Goal: Task Accomplishment & Management: Manage account settings

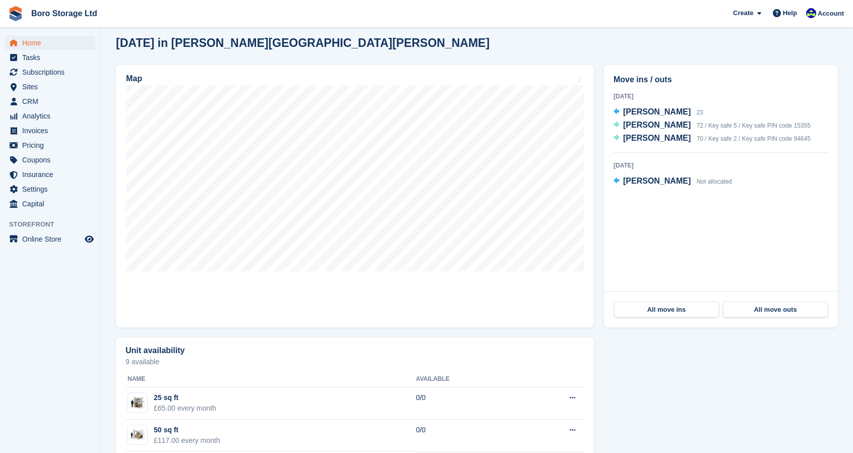
scroll to position [264, 0]
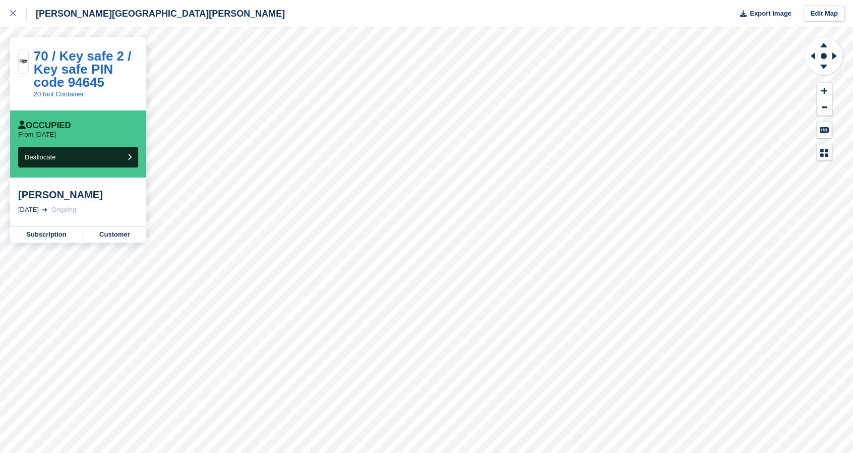
click at [24, 198] on div "[PERSON_NAME]" at bounding box center [78, 195] width 120 height 12
click at [112, 238] on link "Customer" at bounding box center [114, 234] width 63 height 16
click at [119, 237] on link "Customer" at bounding box center [114, 234] width 63 height 16
click at [12, 15] on icon at bounding box center [13, 13] width 6 height 6
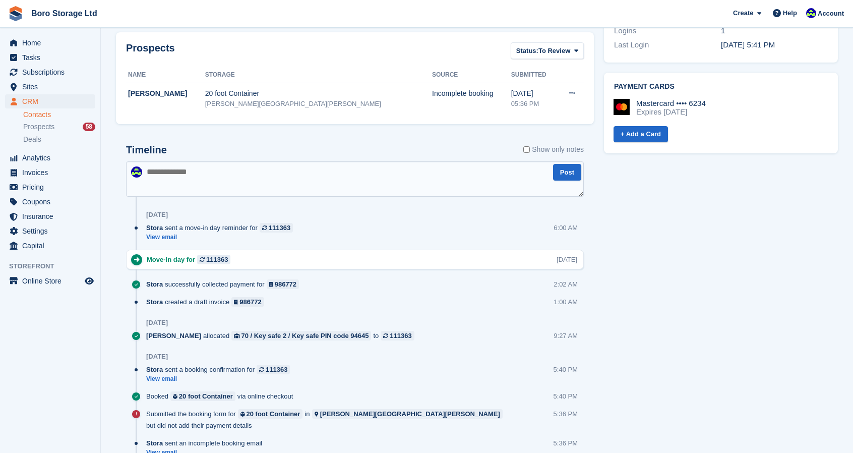
scroll to position [390, 0]
click at [171, 233] on link "View email" at bounding box center [222, 237] width 152 height 9
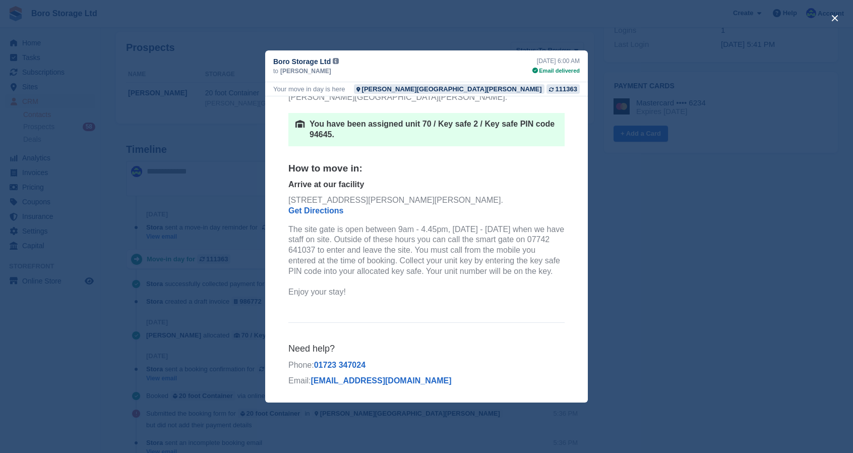
scroll to position [0, 0]
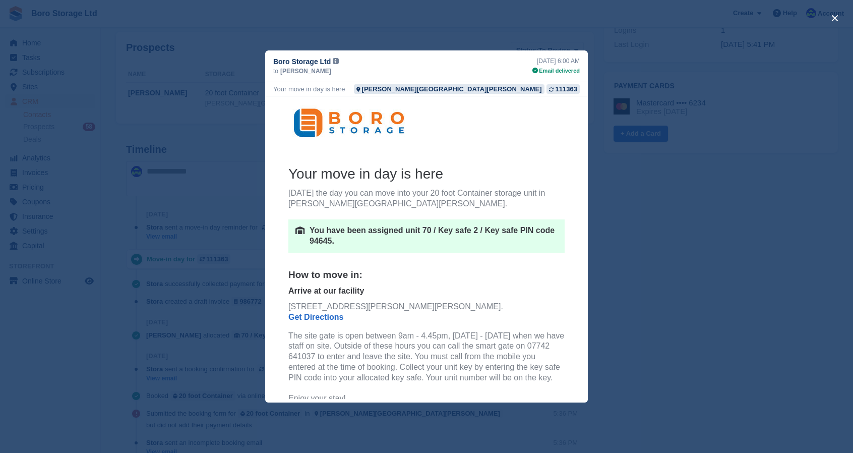
click at [646, 192] on div "close" at bounding box center [426, 226] width 853 height 453
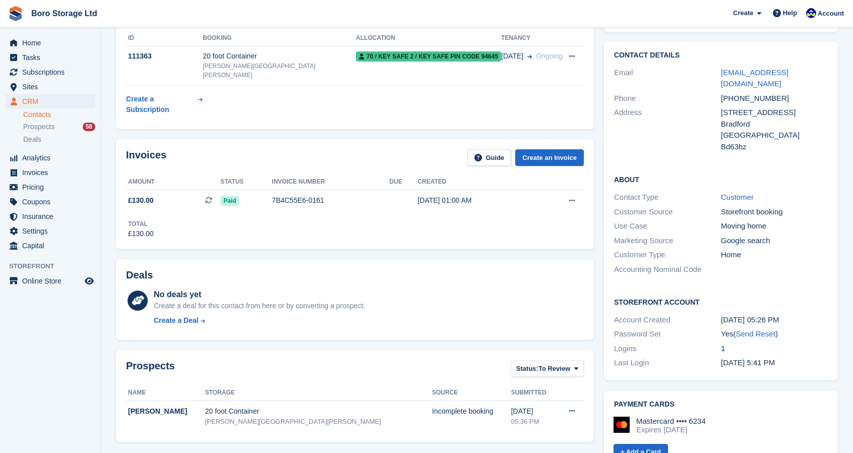
scroll to position [67, 0]
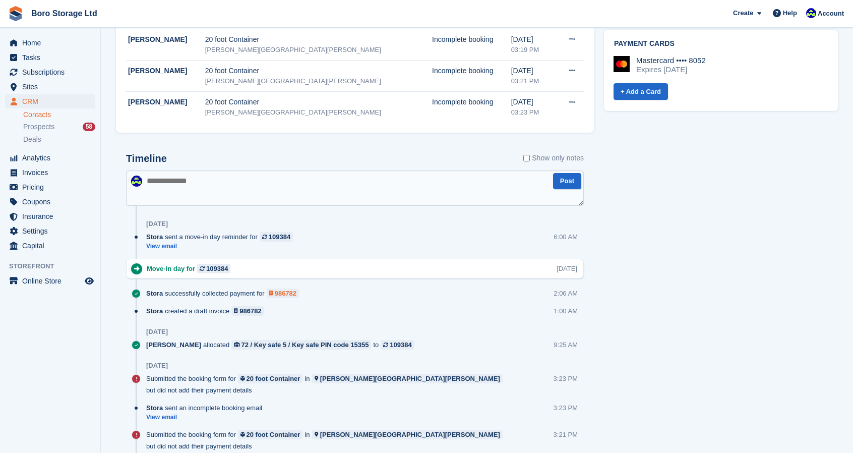
scroll to position [444, 0]
click at [160, 242] on link "View email" at bounding box center [222, 246] width 152 height 9
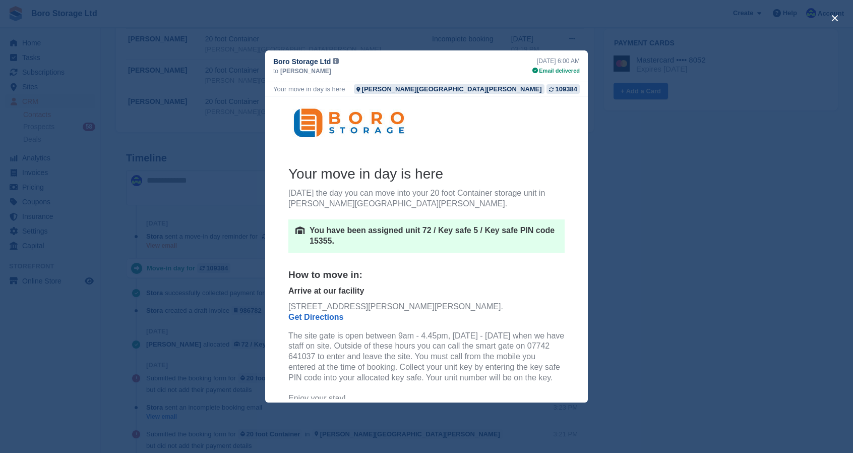
scroll to position [0, 0]
click at [664, 193] on div "close" at bounding box center [426, 226] width 853 height 453
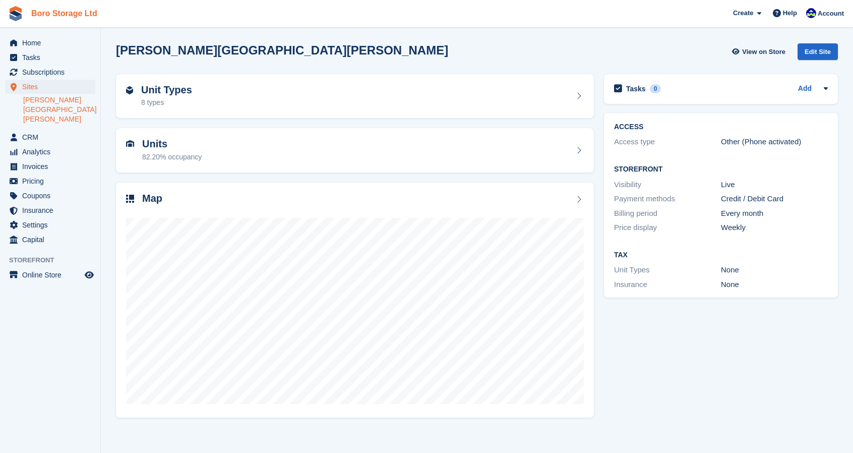
click at [39, 12] on link "Boro Storage Ltd" at bounding box center [64, 13] width 74 height 17
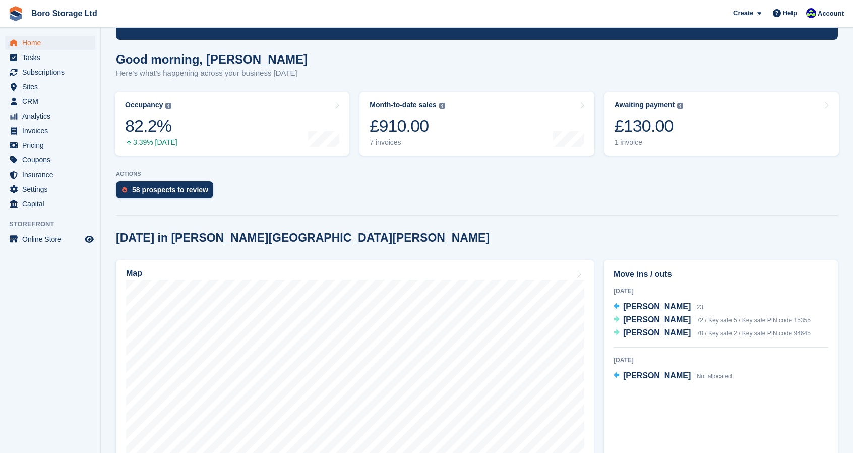
scroll to position [70, 0]
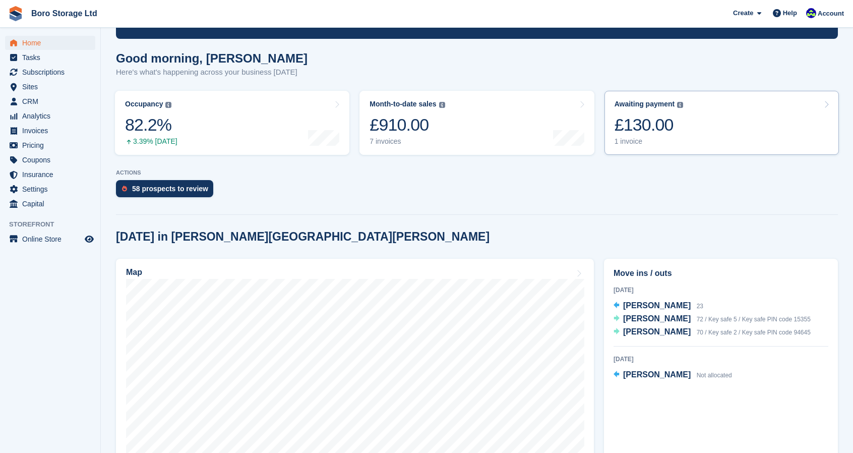
click at [620, 139] on div "1 invoice" at bounding box center [649, 141] width 69 height 9
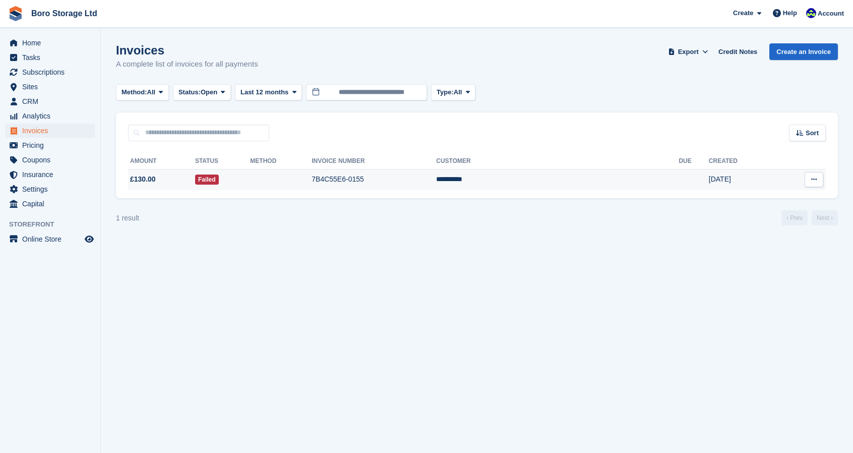
click at [425, 182] on td "7B4C55E6-0155" at bounding box center [374, 179] width 125 height 21
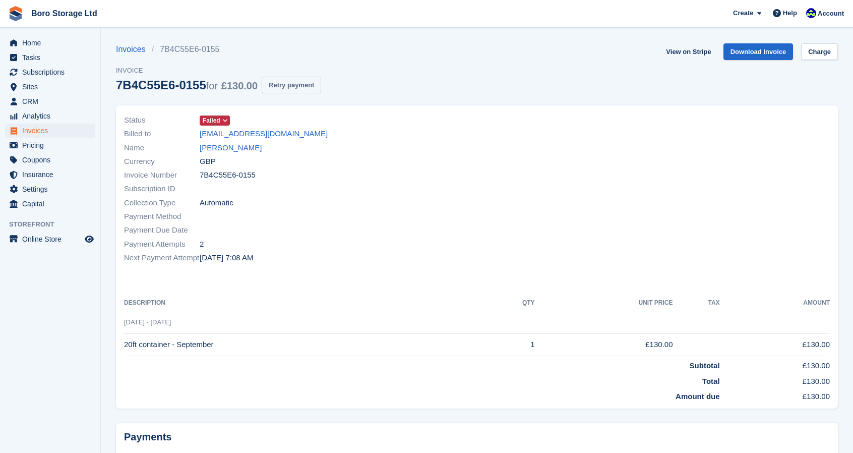
click at [298, 89] on button "Retry payment" at bounding box center [292, 85] width 60 height 17
click at [233, 147] on link "Gary Scott" at bounding box center [231, 148] width 62 height 12
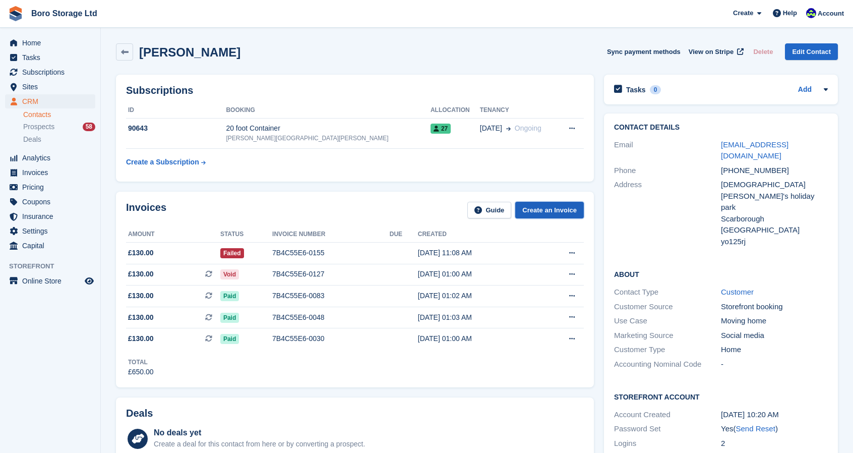
click at [551, 210] on link "Create an Invoice" at bounding box center [549, 210] width 69 height 17
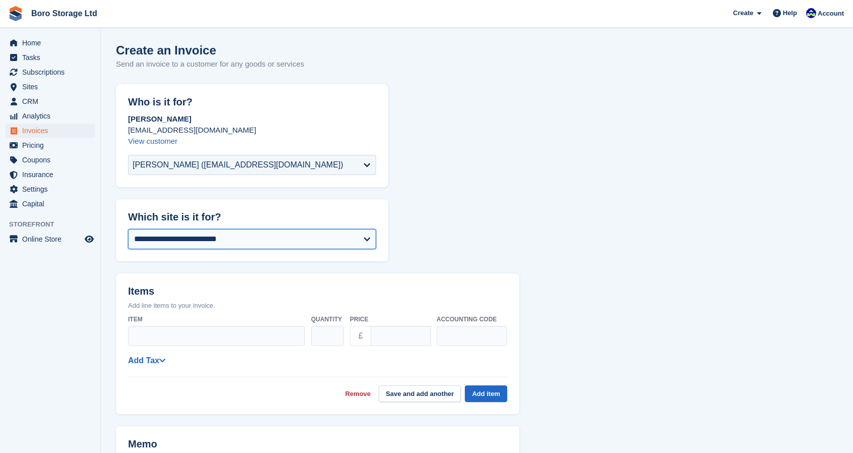
click at [302, 240] on select "**********" at bounding box center [252, 239] width 248 height 20
select select "****"
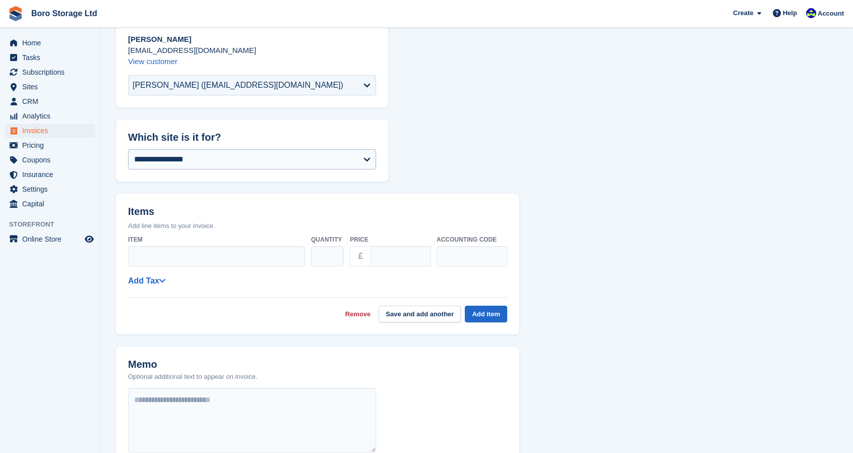
scroll to position [94, 0]
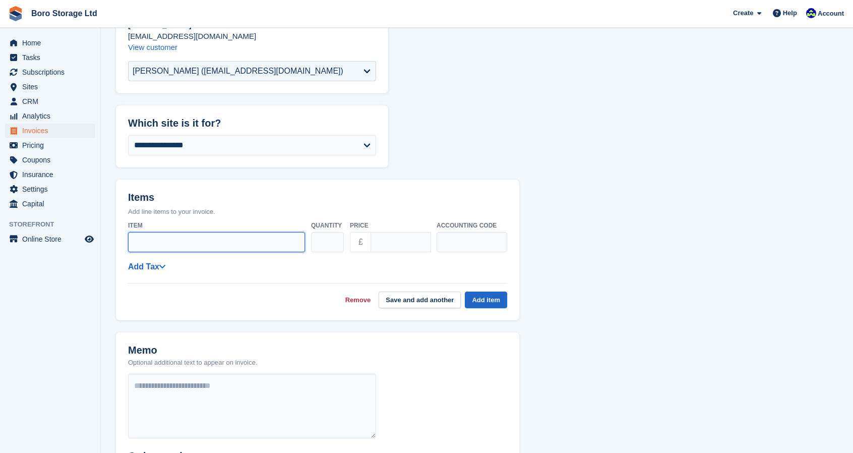
click at [220, 245] on input "Item" at bounding box center [216, 242] width 177 height 20
type input "*"
type input "*********"
click at [415, 245] on input "****" at bounding box center [401, 242] width 61 height 20
type input "*"
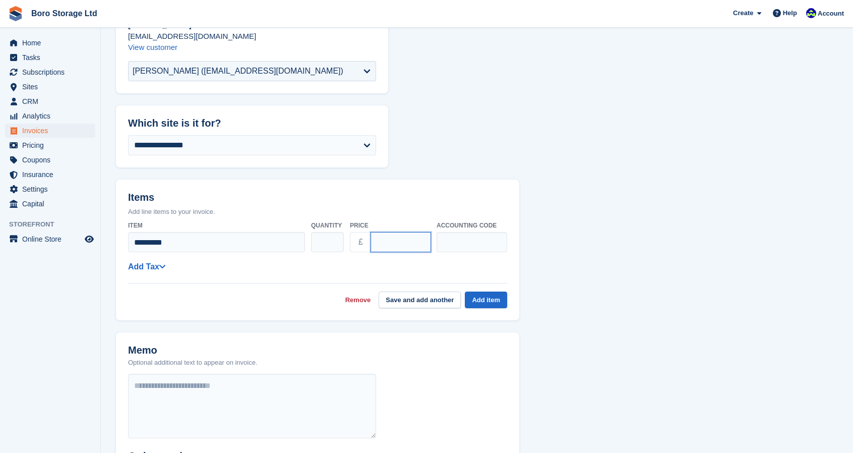
type input "***"
click at [346, 263] on div "**********" at bounding box center [317, 266] width 379 height 13
click at [493, 299] on button "Add item" at bounding box center [486, 300] width 42 height 17
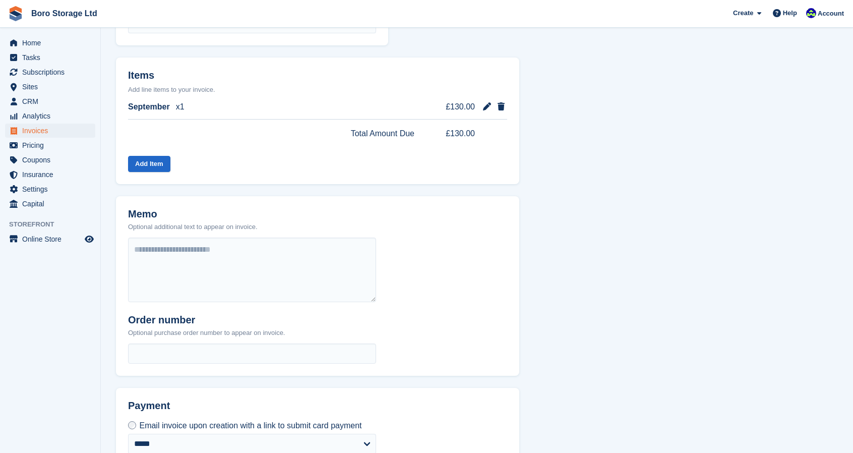
scroll to position [296, 0]
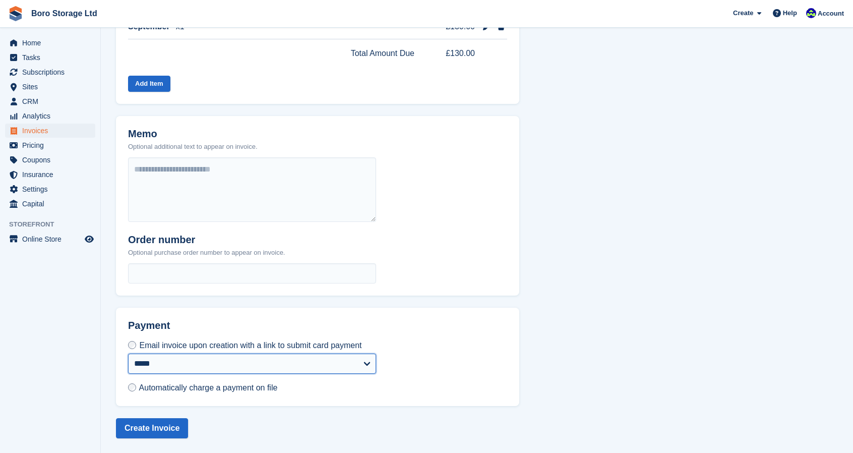
click at [282, 361] on select "**********" at bounding box center [252, 364] width 248 height 20
click at [322, 315] on header "Payment" at bounding box center [252, 324] width 272 height 32
click at [186, 391] on span "Automatically charge a payment on file" at bounding box center [208, 387] width 139 height 9
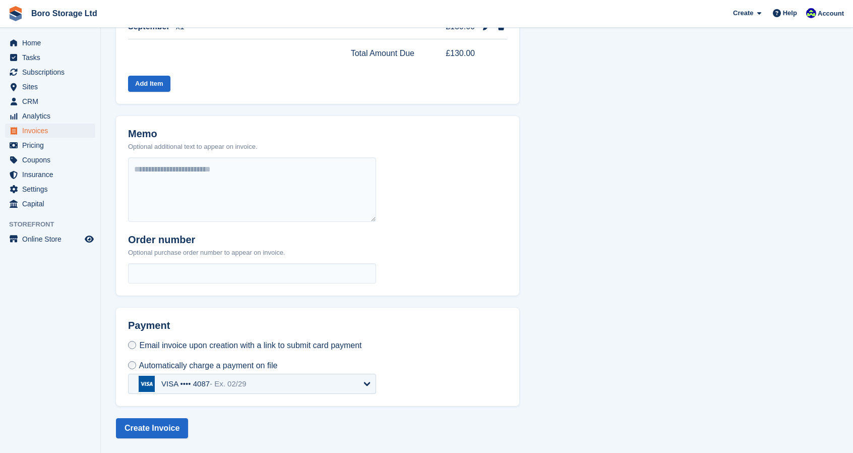
click at [214, 387] on span "- Ex. 02/29" at bounding box center [228, 383] width 37 height 9
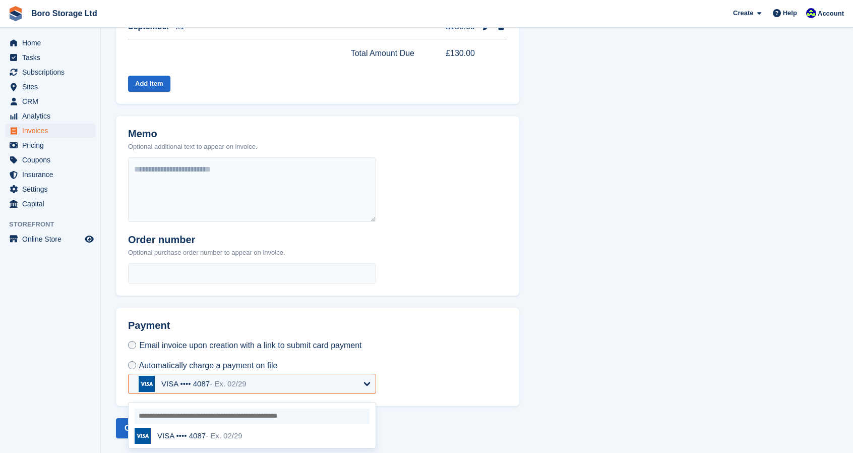
click at [281, 439] on div "VISA •••• 4087 - Ex. 02/29" at bounding box center [252, 436] width 235 height 16
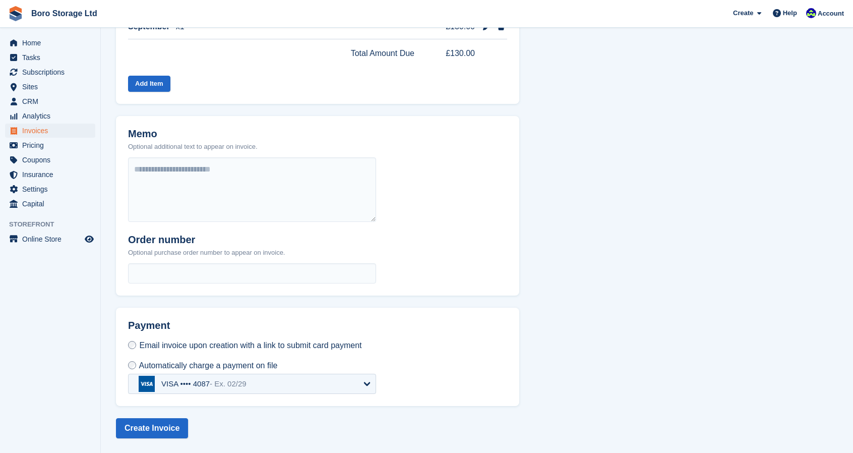
click at [264, 364] on span "Automatically charge a payment on file" at bounding box center [208, 365] width 139 height 9
click at [258, 384] on div "VISA •••• 4087 - Ex. 02/29" at bounding box center [252, 384] width 248 height 20
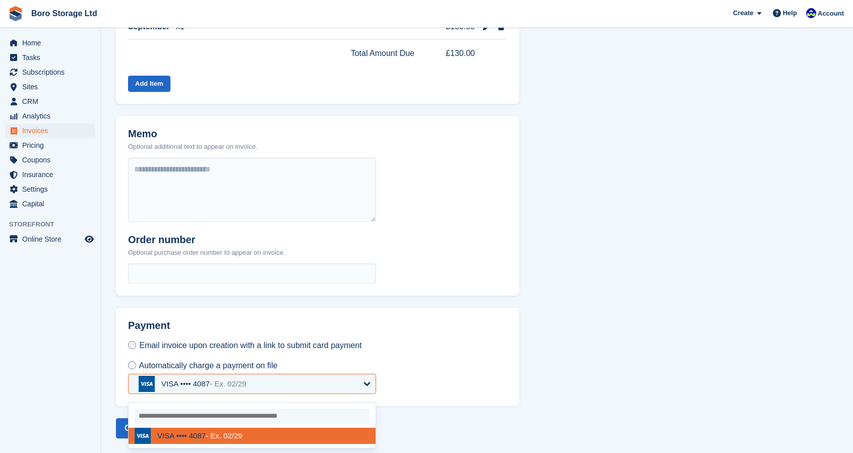
click at [254, 419] on input "select-one" at bounding box center [252, 416] width 235 height 15
click at [440, 338] on div "Payment Email invoice upon creation with a link to submit card payment Automati…" at bounding box center [317, 357] width 403 height 98
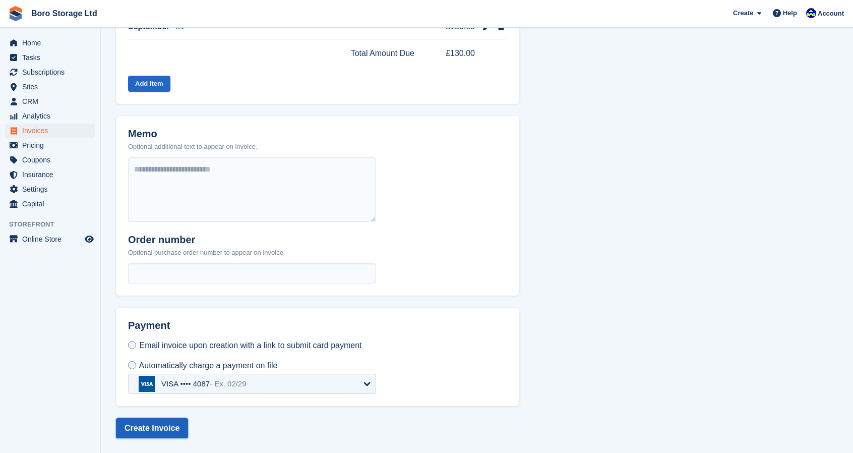
click at [159, 424] on button "Create Invoice" at bounding box center [152, 428] width 72 height 20
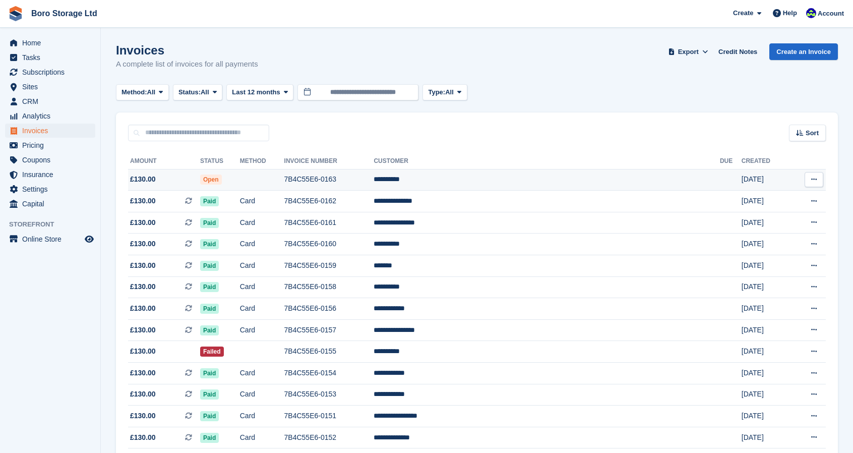
click at [352, 181] on td "7B4C55E6-0163" at bounding box center [329, 180] width 90 height 22
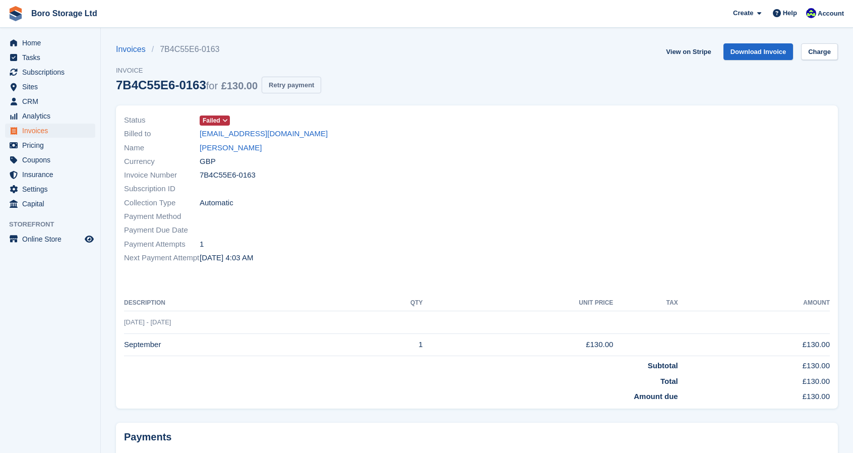
click at [284, 80] on button "Retry payment" at bounding box center [292, 85] width 60 height 17
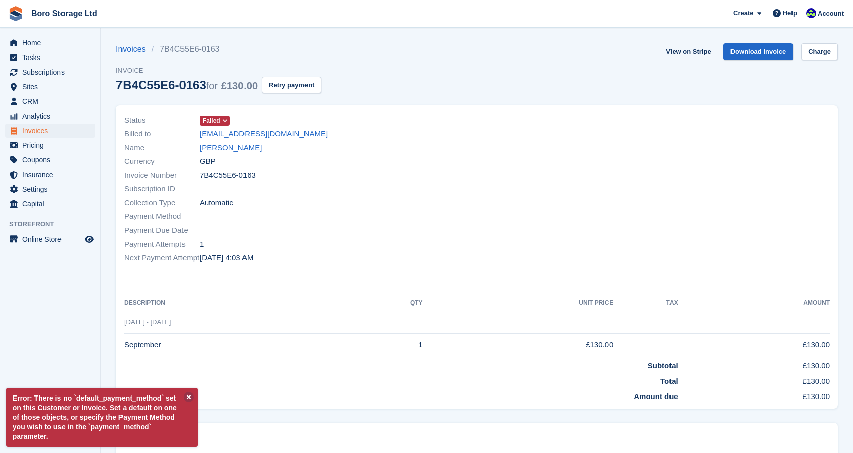
click at [72, 24] on div "Boro Storage Ltd" at bounding box center [52, 13] width 97 height 23
click at [75, 16] on link "Boro Storage Ltd" at bounding box center [64, 13] width 74 height 17
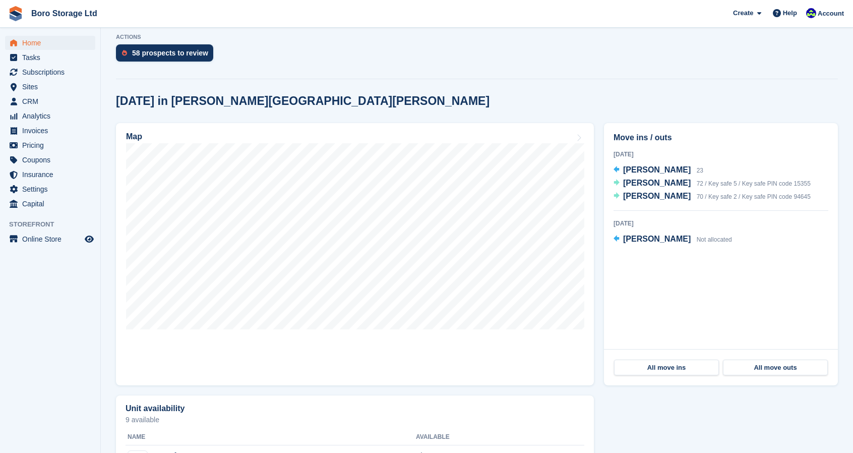
scroll to position [206, 0]
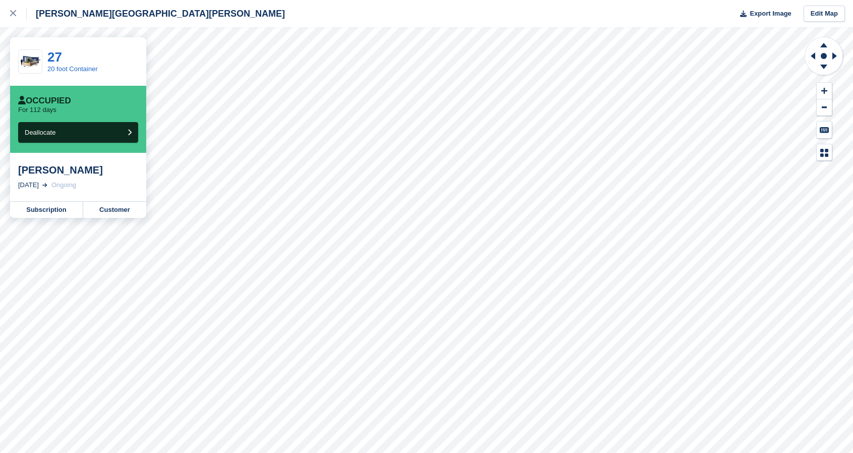
click at [44, 176] on div "[PERSON_NAME]" at bounding box center [78, 170] width 120 height 12
click at [132, 209] on link "Customer" at bounding box center [114, 210] width 63 height 16
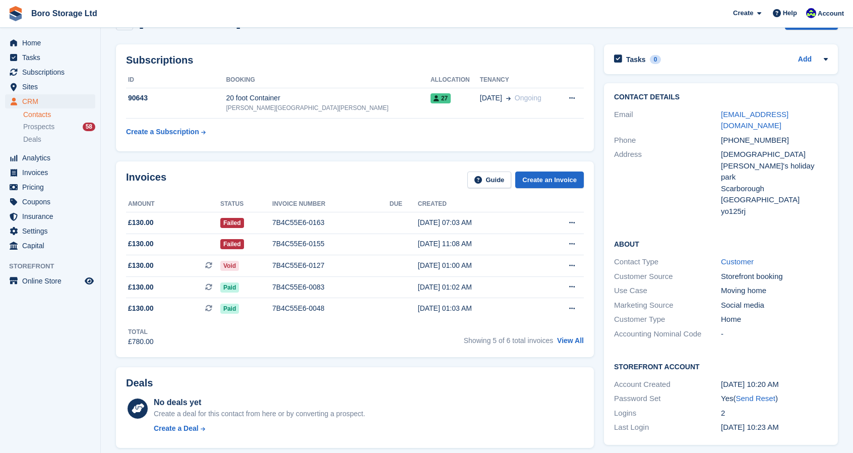
scroll to position [49, 0]
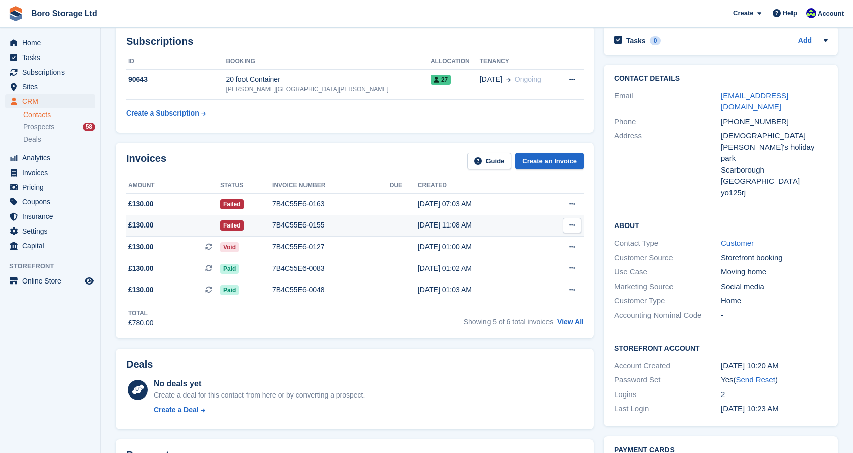
click at [572, 225] on icon at bounding box center [572, 225] width 6 height 7
click at [352, 230] on td "7B4C55E6-0155" at bounding box center [331, 226] width 118 height 22
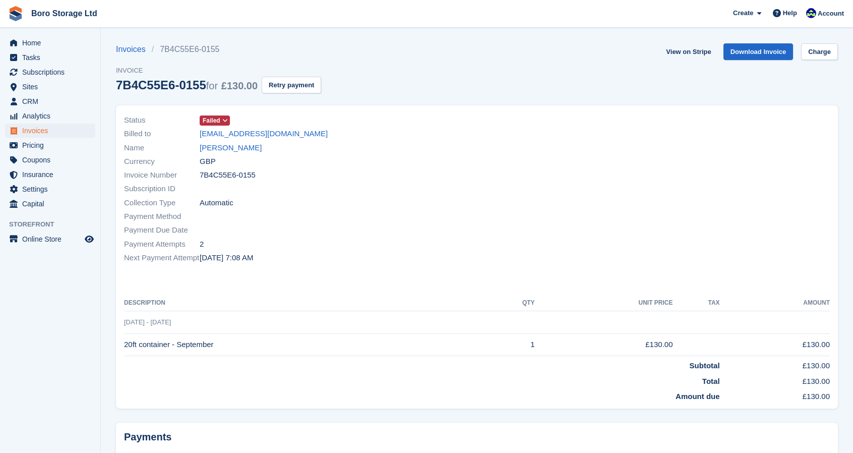
click at [219, 120] on span "Failed" at bounding box center [215, 121] width 30 height 10
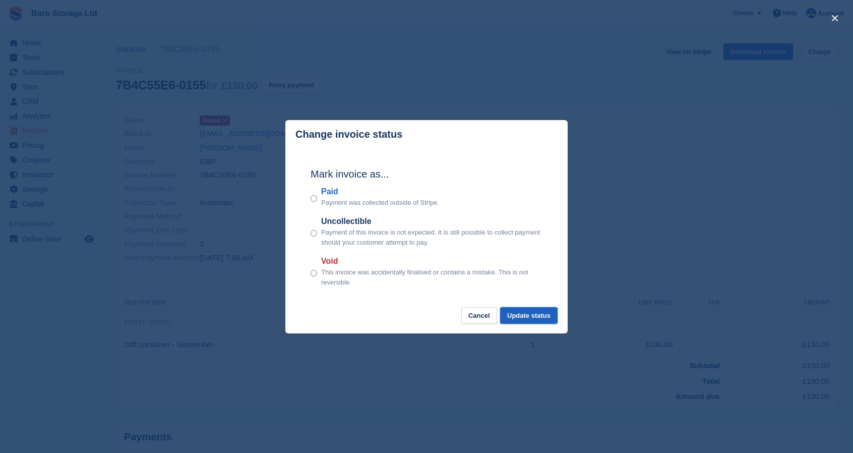
click at [534, 317] on button "Update status" at bounding box center [528, 315] width 57 height 17
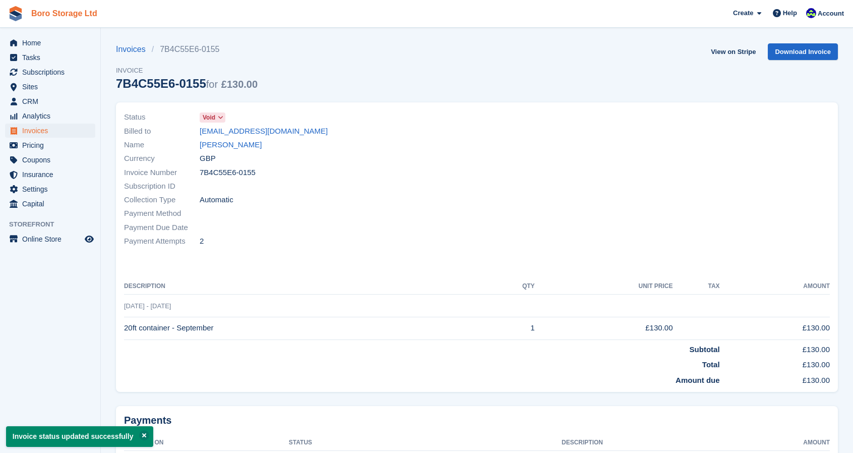
click at [67, 17] on link "Boro Storage Ltd" at bounding box center [64, 13] width 74 height 17
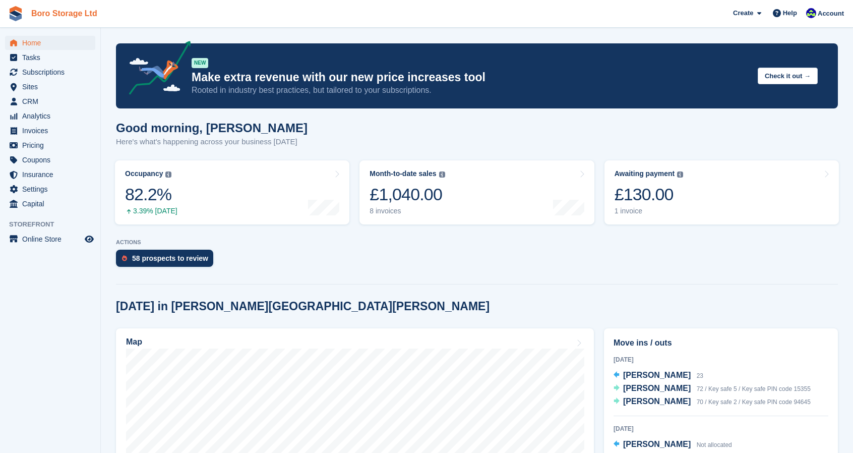
click at [66, 16] on link "Boro Storage Ltd" at bounding box center [64, 13] width 74 height 17
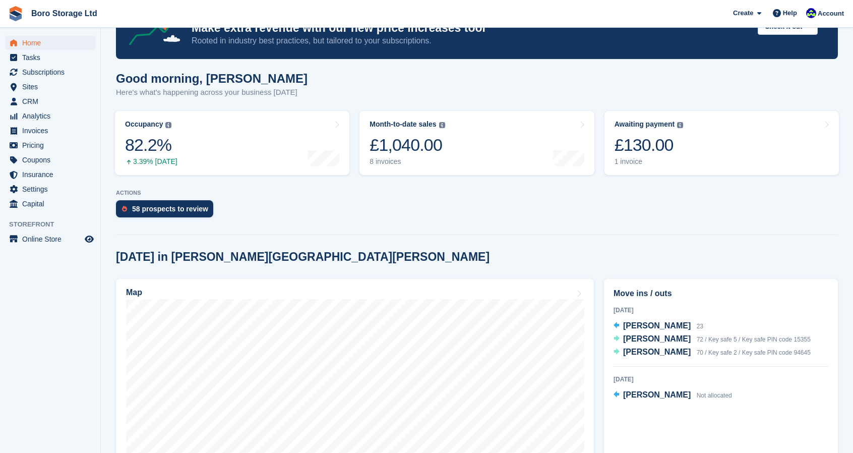
scroll to position [63, 0]
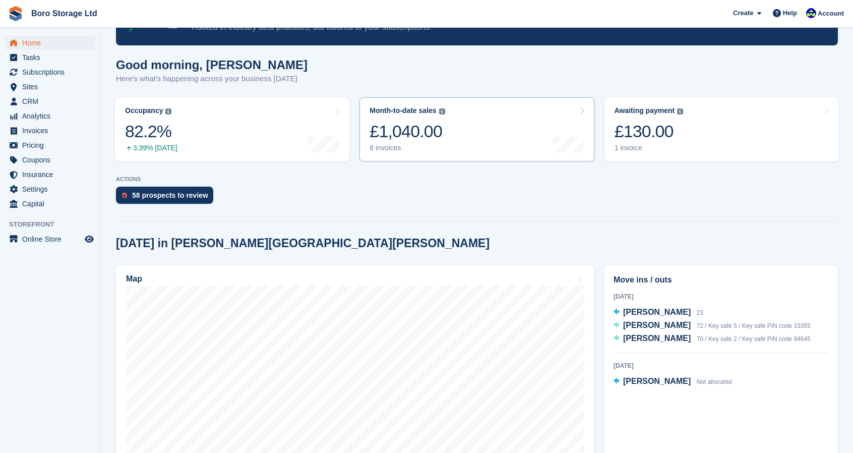
click at [434, 150] on div "8 invoices" at bounding box center [407, 148] width 75 height 9
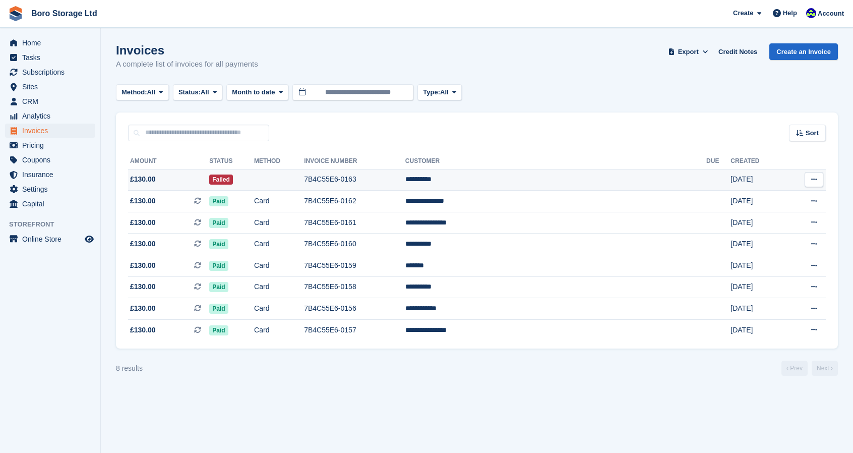
click at [816, 177] on icon at bounding box center [815, 179] width 6 height 7
click at [406, 176] on td "7B4C55E6-0163" at bounding box center [354, 180] width 101 height 22
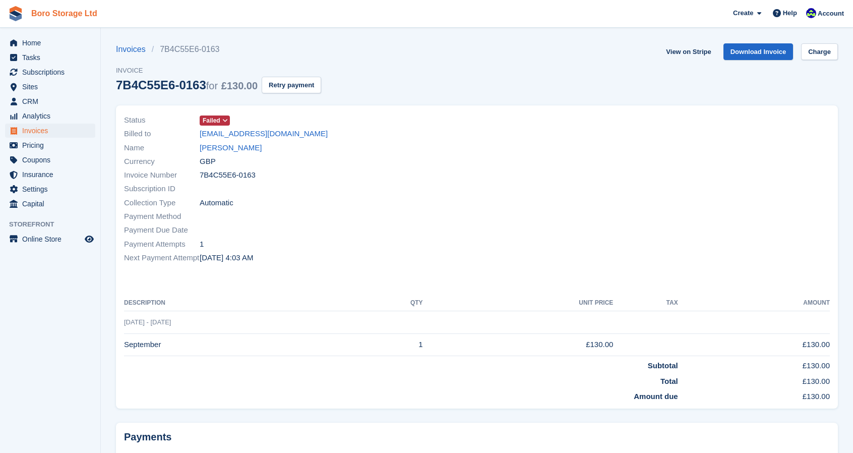
click at [74, 19] on link "Boro Storage Ltd" at bounding box center [64, 13] width 74 height 17
